Goal: Transaction & Acquisition: Subscribe to service/newsletter

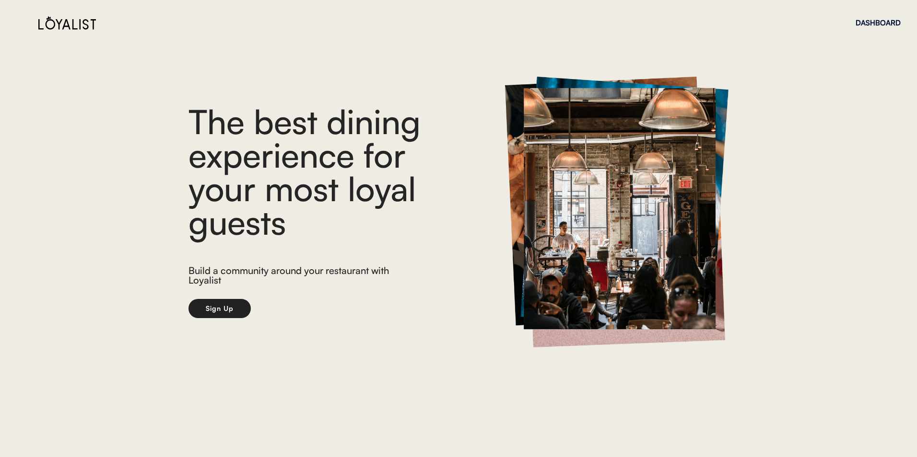
click at [227, 311] on button "Sign Up" at bounding box center [219, 308] width 62 height 19
